Goal: Information Seeking & Learning: Learn about a topic

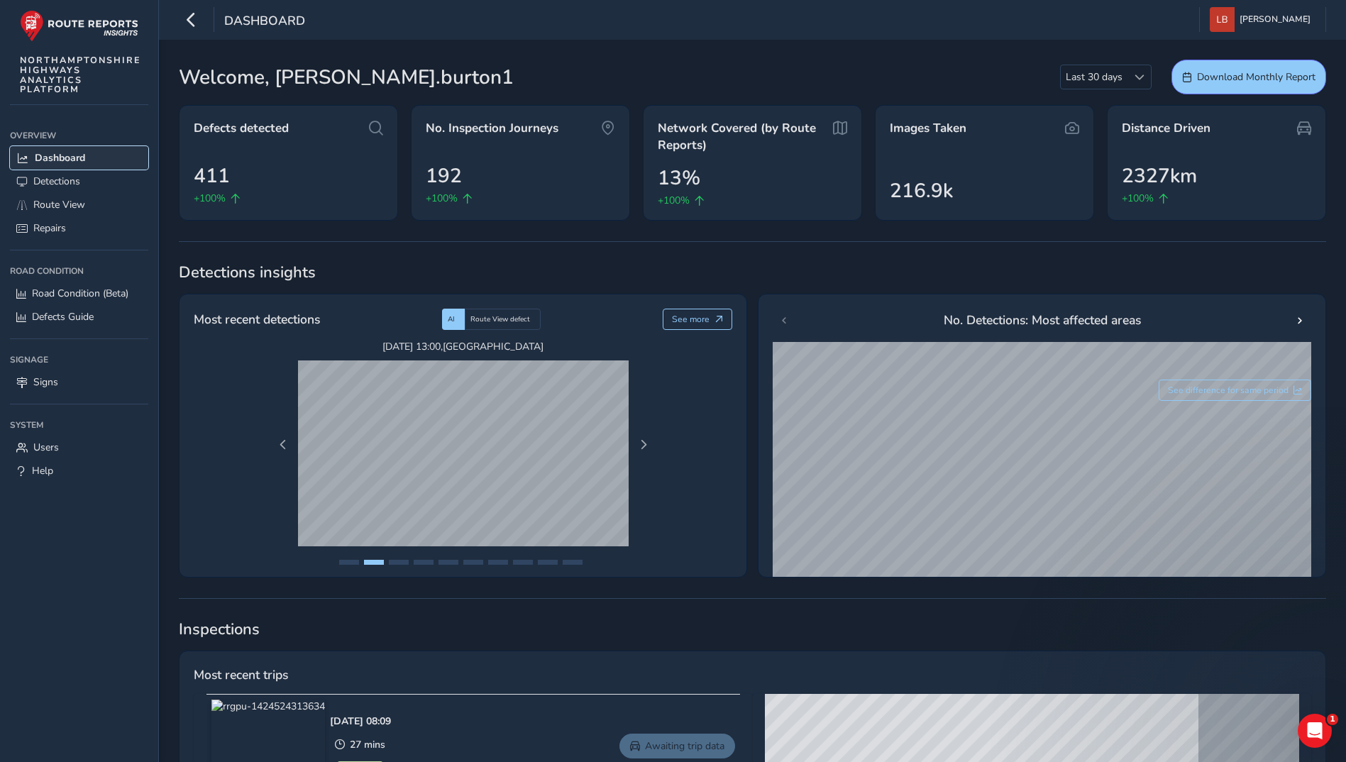
click at [58, 156] on span "Dashboard" at bounding box center [60, 157] width 50 height 13
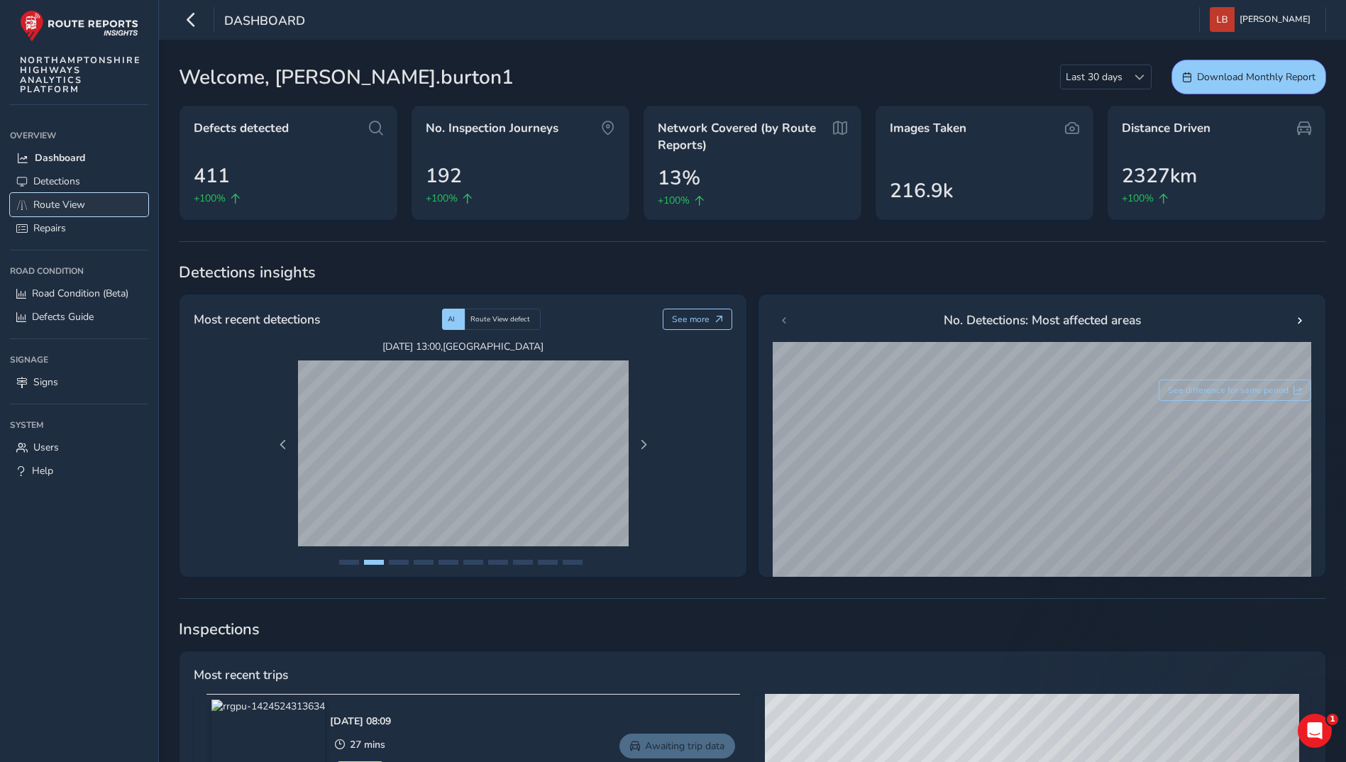
click at [62, 206] on span "Route View" at bounding box center [59, 204] width 52 height 13
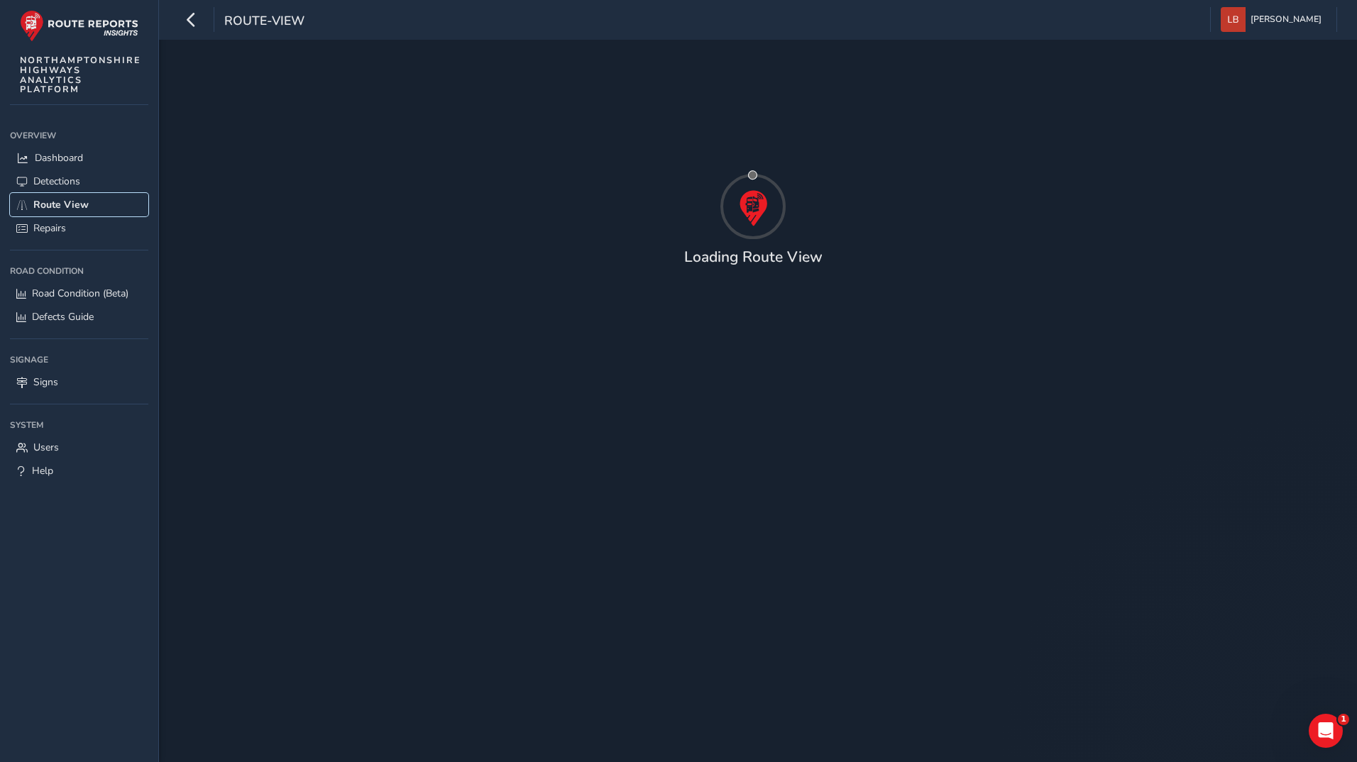
type input "[DATE] - [DATE]"
type input "00:00"
type input "23:59"
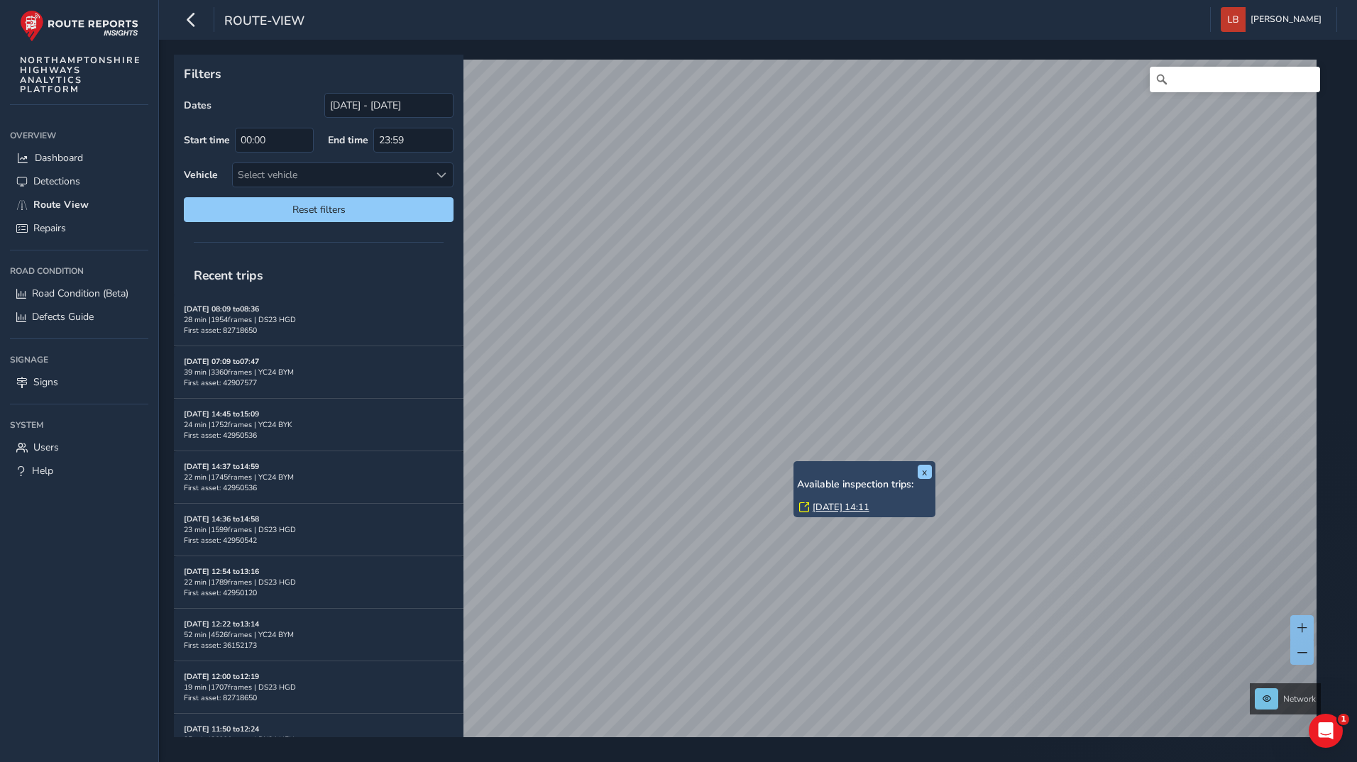
click at [794, 462] on div "x Available inspection trips: [DATE] 14:11" at bounding box center [865, 489] width 142 height 56
click at [827, 506] on link "[DATE] 14:23" at bounding box center [846, 504] width 57 height 13
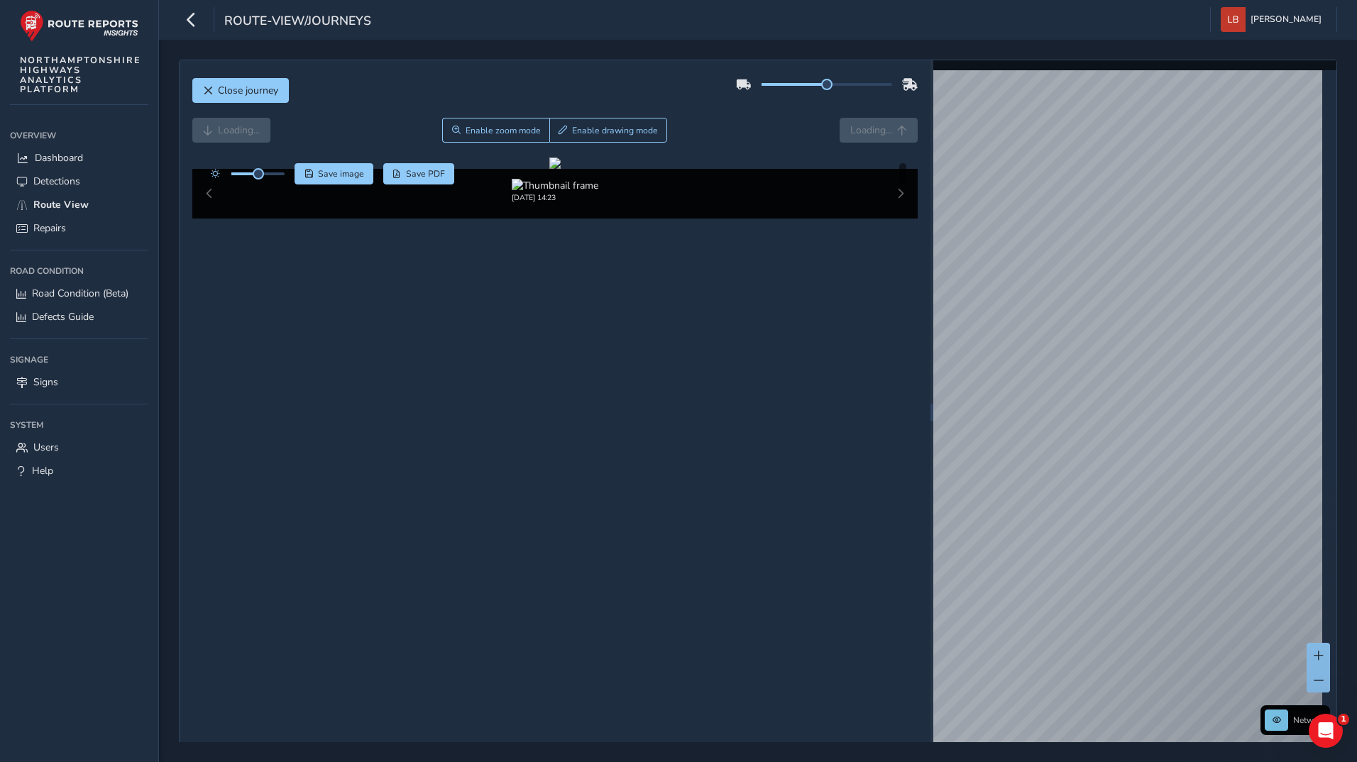
click at [894, 219] on div "[DATE] 14:23" at bounding box center [555, 194] width 726 height 50
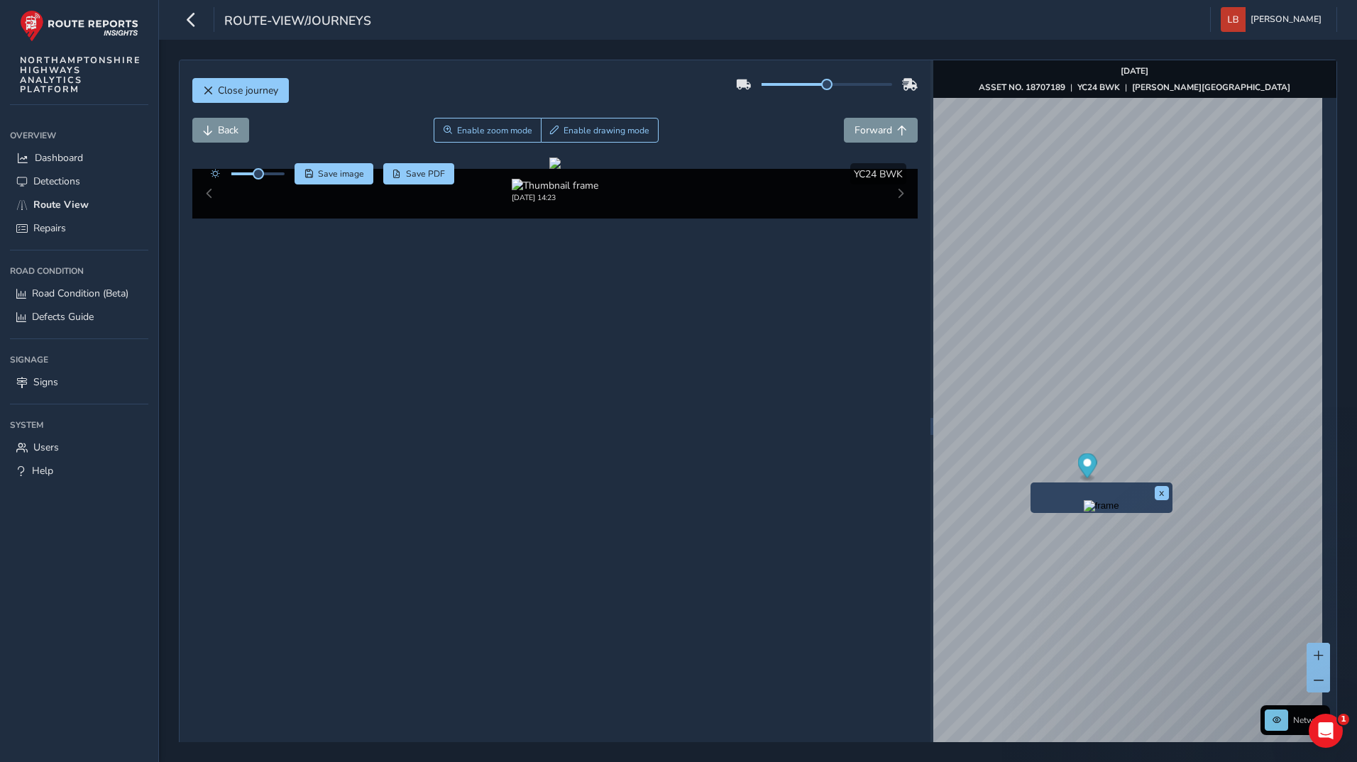
click at [1033, 484] on div "x" at bounding box center [1102, 498] width 142 height 31
click at [998, 505] on div "x" at bounding box center [1065, 519] width 142 height 31
click at [1048, 533] on img "Preview frame" at bounding box center [1065, 527] width 35 height 11
click at [1031, 485] on div "x" at bounding box center [1102, 498] width 142 height 31
click at [1032, 483] on div "x" at bounding box center [1102, 498] width 142 height 31
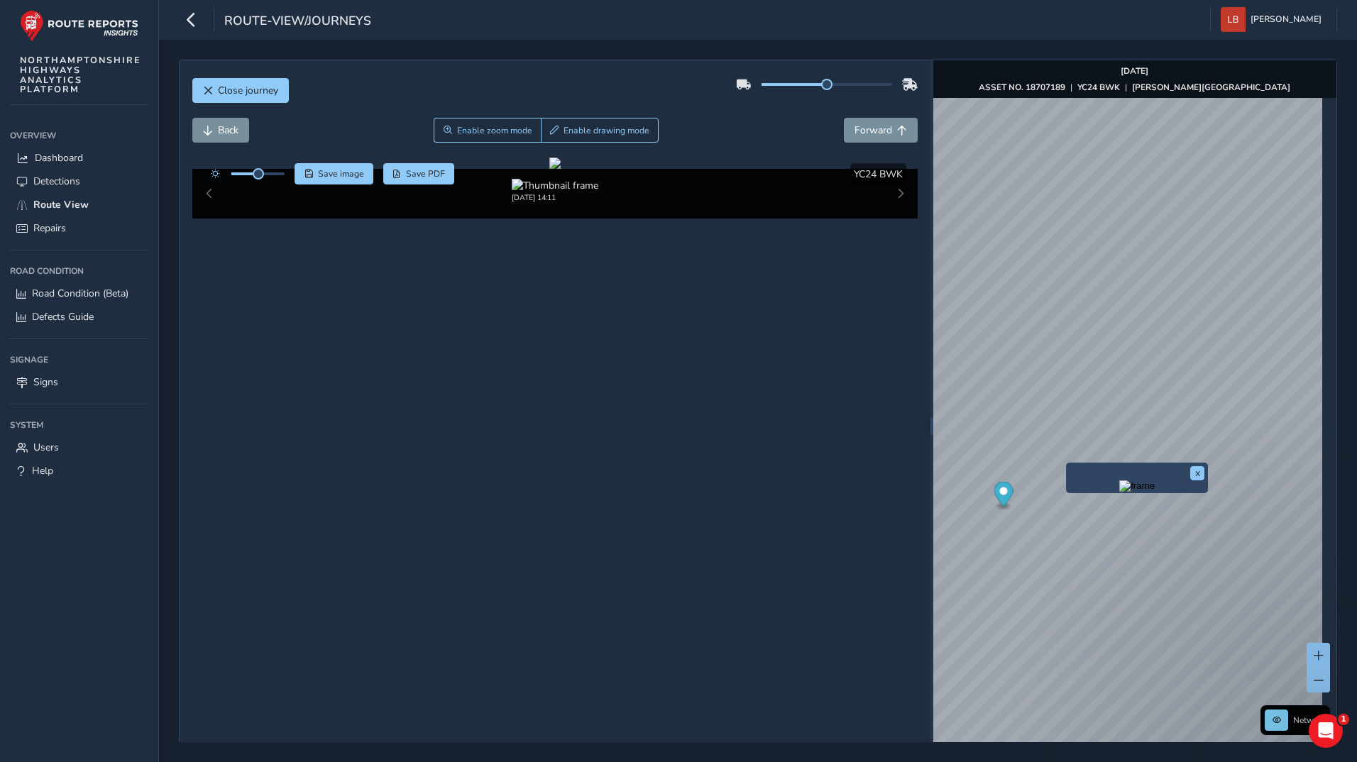
click at [1119, 492] on img "Preview frame" at bounding box center [1136, 486] width 35 height 11
click at [789, 84] on span at bounding box center [794, 84] width 65 height 3
click at [875, 122] on button "Forward" at bounding box center [881, 130] width 74 height 25
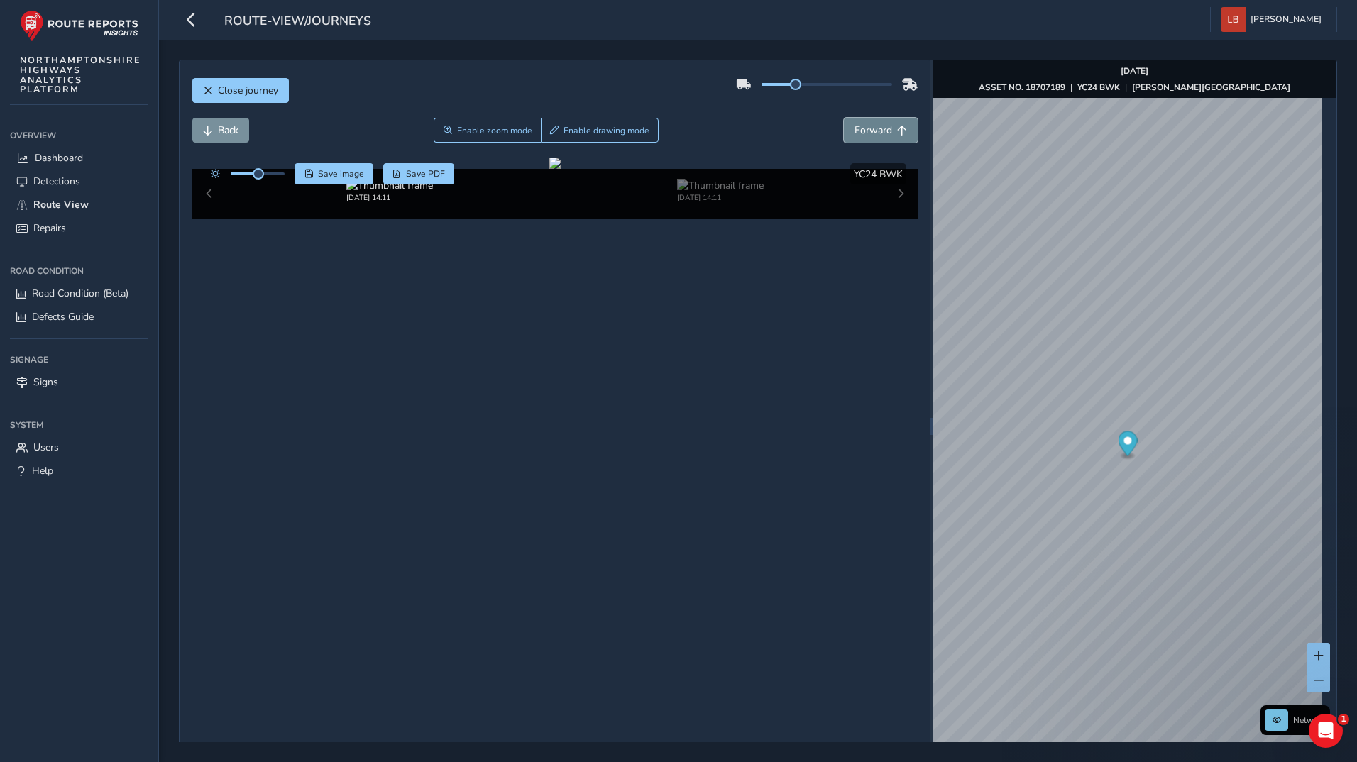
click at [875, 122] on button "Forward" at bounding box center [881, 130] width 74 height 25
click at [218, 124] on span "Back" at bounding box center [228, 130] width 21 height 13
click at [867, 129] on span "Forward" at bounding box center [874, 130] width 38 height 13
click at [208, 131] on span "Back" at bounding box center [208, 131] width 10 height 10
click at [874, 133] on span "Forward" at bounding box center [874, 130] width 38 height 13
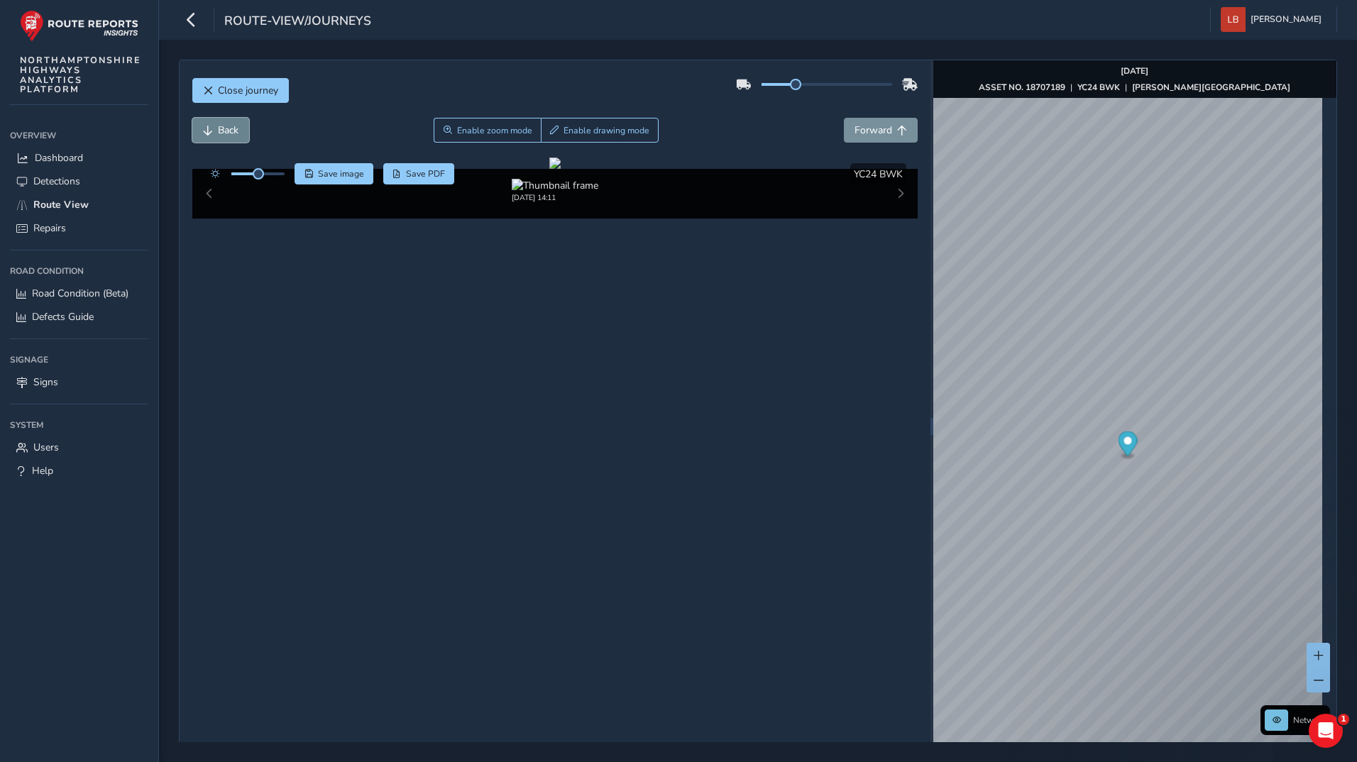
click at [211, 131] on span "Back" at bounding box center [208, 131] width 10 height 10
click at [871, 126] on span "Forward" at bounding box center [874, 130] width 38 height 13
click at [216, 136] on button "Back" at bounding box center [220, 130] width 57 height 25
click at [887, 121] on button "Forward" at bounding box center [881, 130] width 74 height 25
click at [882, 129] on span "Forward" at bounding box center [874, 130] width 38 height 13
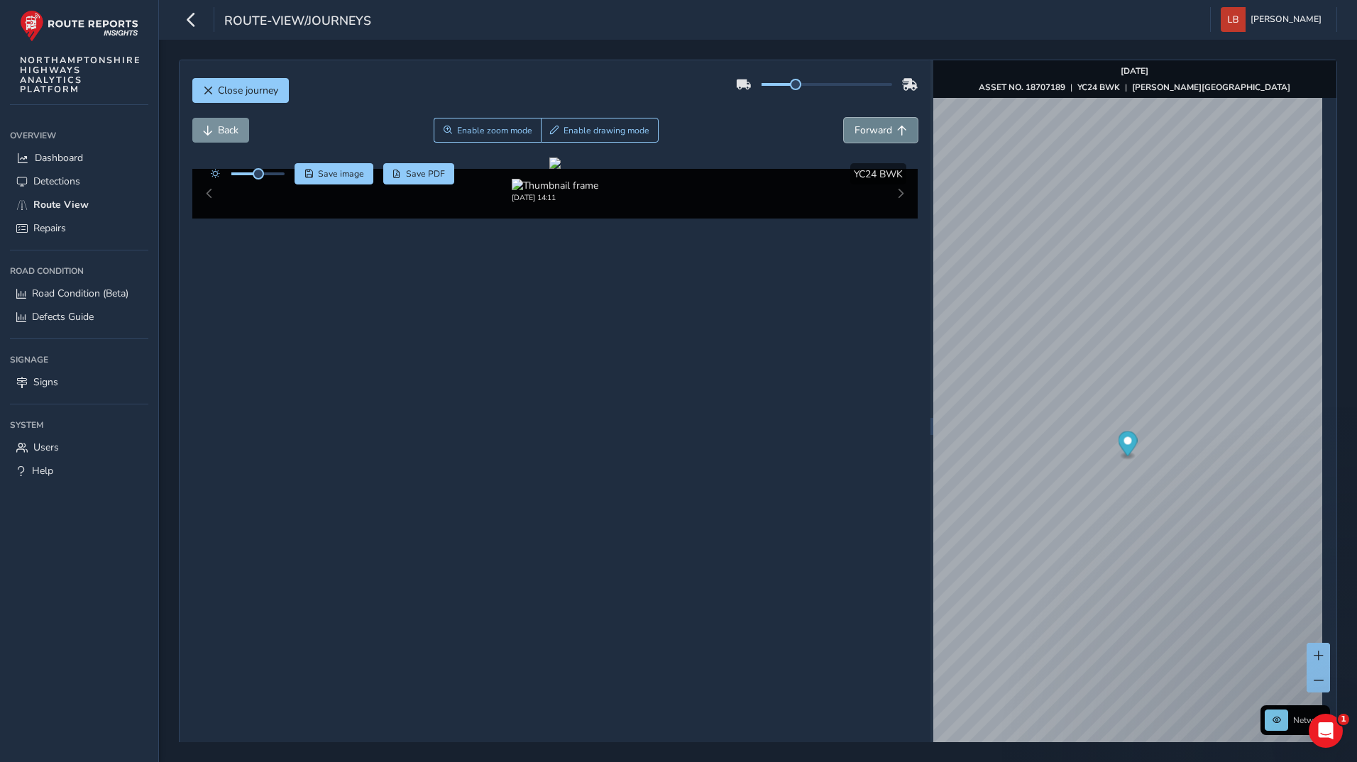
click at [882, 129] on span "Forward" at bounding box center [874, 130] width 38 height 13
